Goal: Check status: Check status

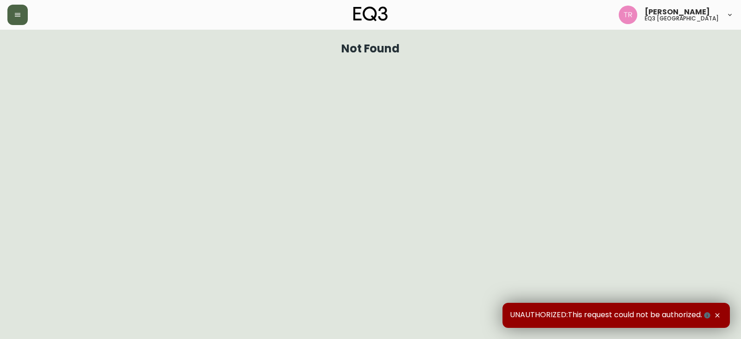
click at [20, 14] on icon "button" at bounding box center [17, 14] width 7 height 7
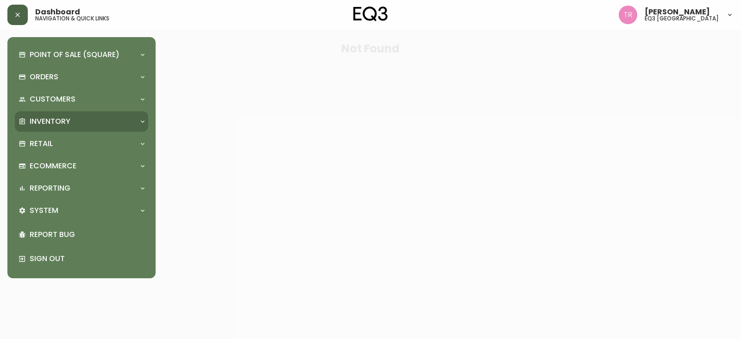
click at [49, 124] on p "Inventory" at bounding box center [50, 121] width 41 height 10
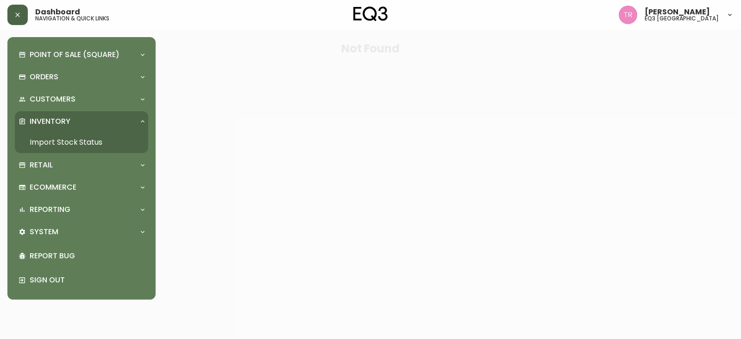
click at [51, 138] on link "Import Stock Status" at bounding box center [81, 142] width 133 height 21
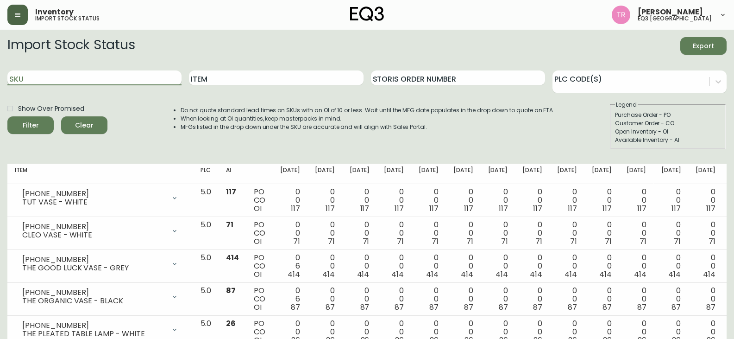
click at [77, 76] on input "SKU" at bounding box center [94, 77] width 174 height 15
paste input "7130-629-16-A"
type input "7130-629-16-A"
click at [7, 116] on button "Filter" at bounding box center [30, 125] width 46 height 18
